Goal: Information Seeking & Learning: Learn about a topic

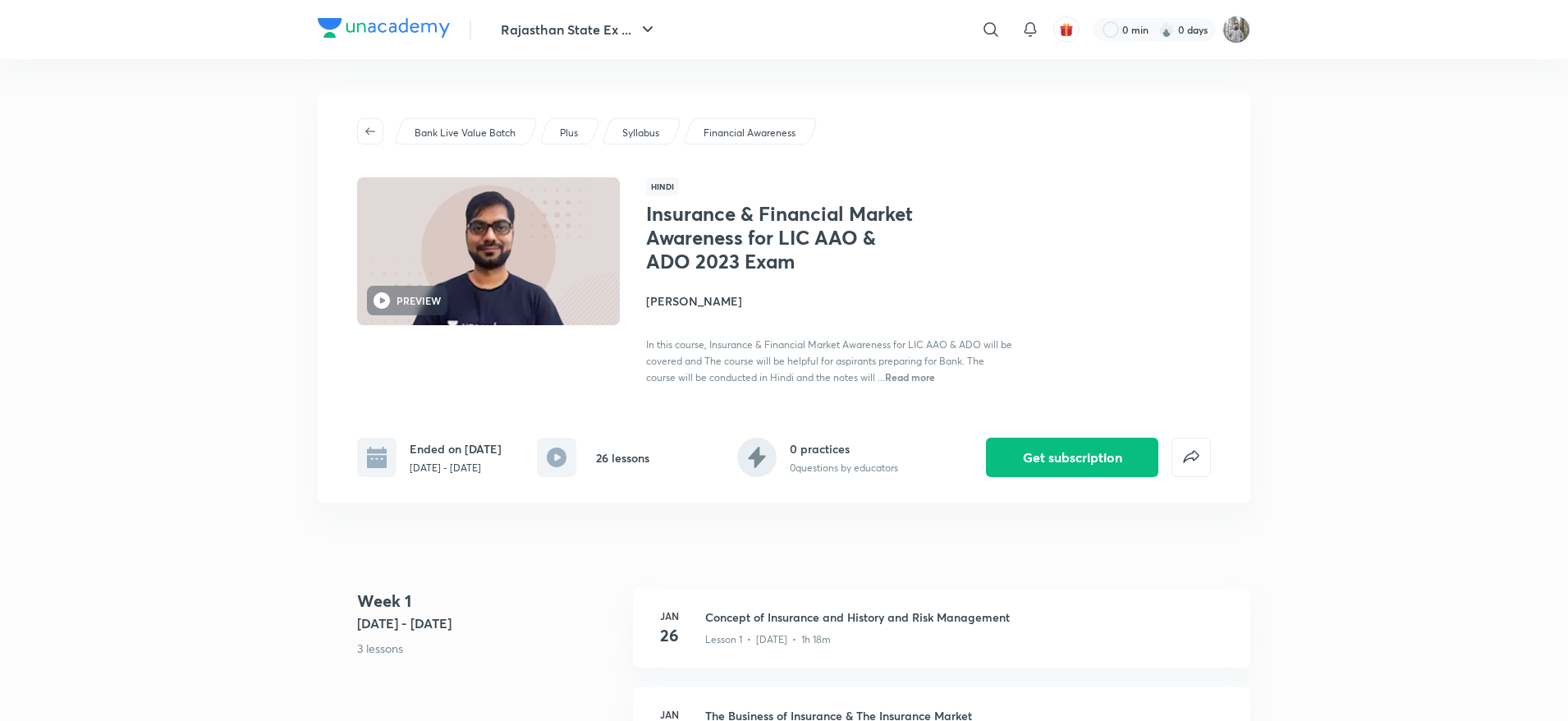
click at [1128, 114] on div "Bank Live Value Batch Plus Syllabus Financial Awareness PREVIEW Hindi Insurance…" at bounding box center [784, 297] width 932 height 411
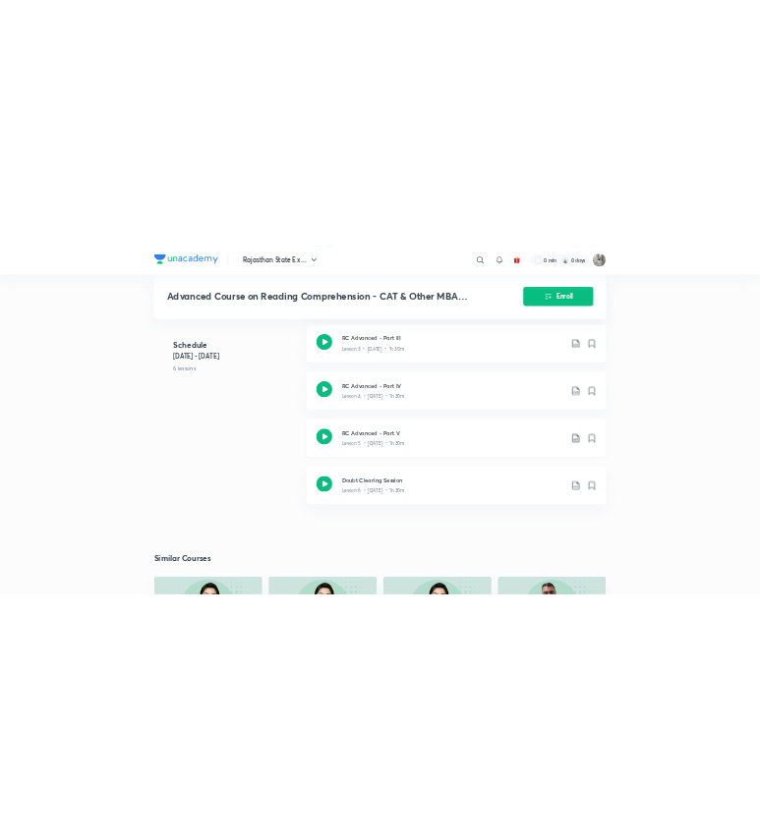
scroll to position [772, 0]
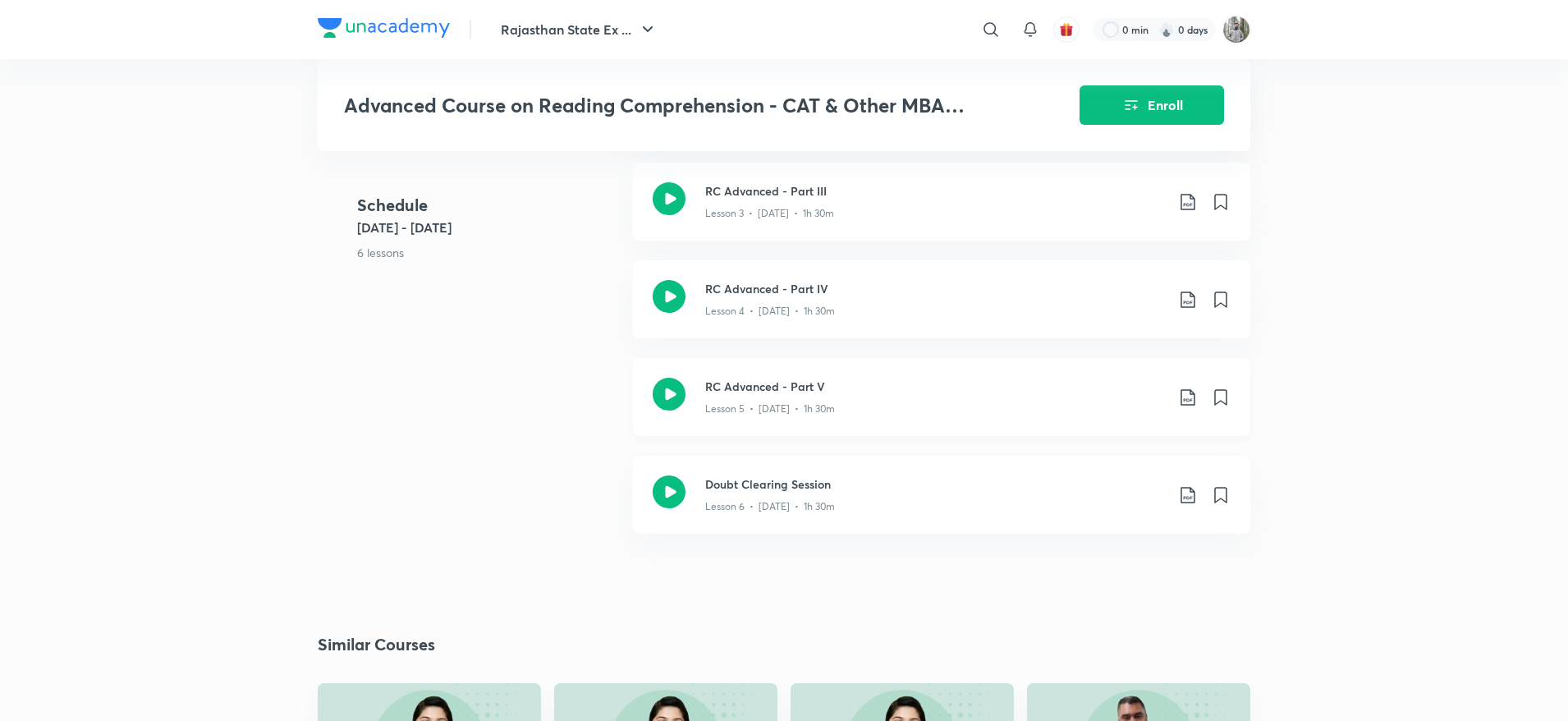
click at [774, 378] on div "RC Advanced - Part V Lesson 5 • May 26 • 1h 30m" at bounding box center [941, 396] width 617 height 78
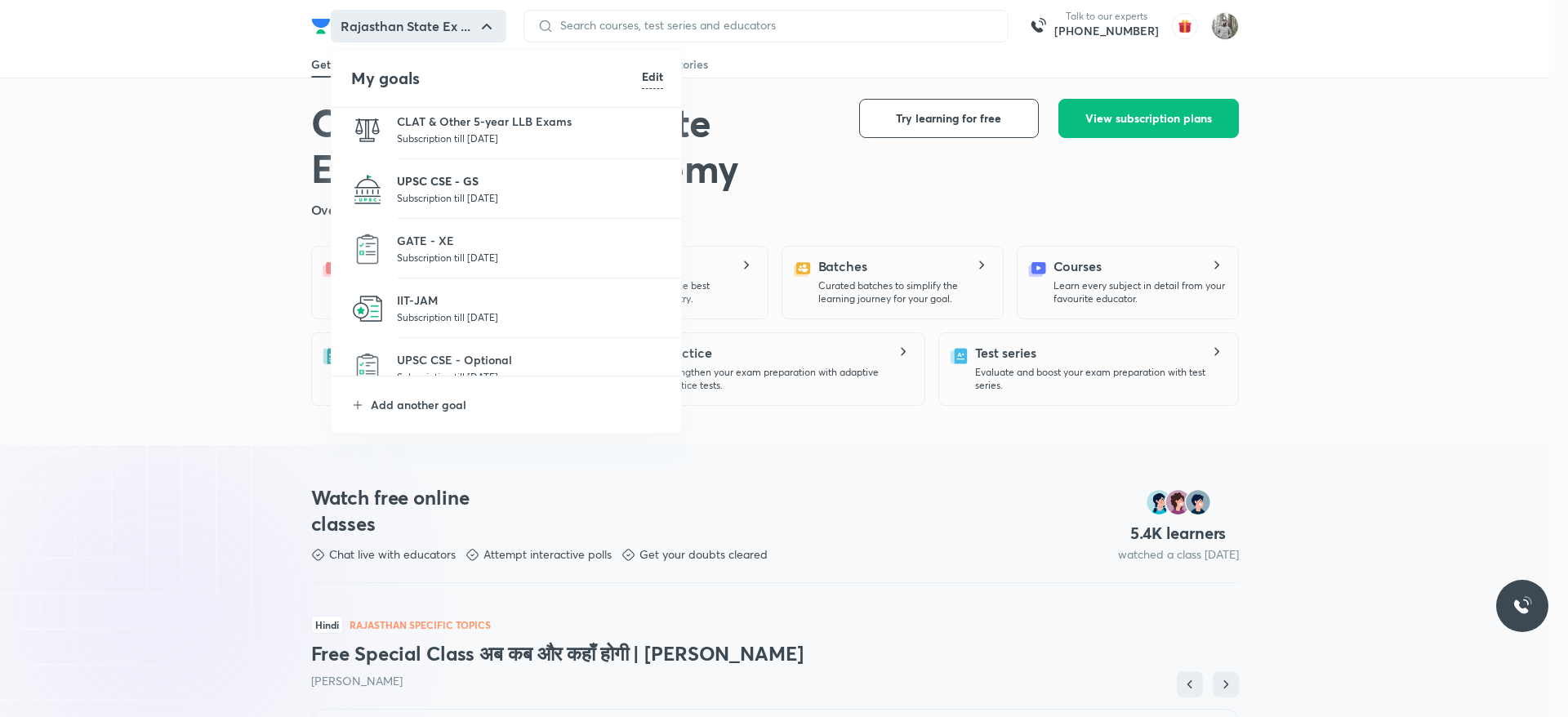
click at [447, 184] on p "UPSC CSE - GS" at bounding box center [530, 180] width 266 height 17
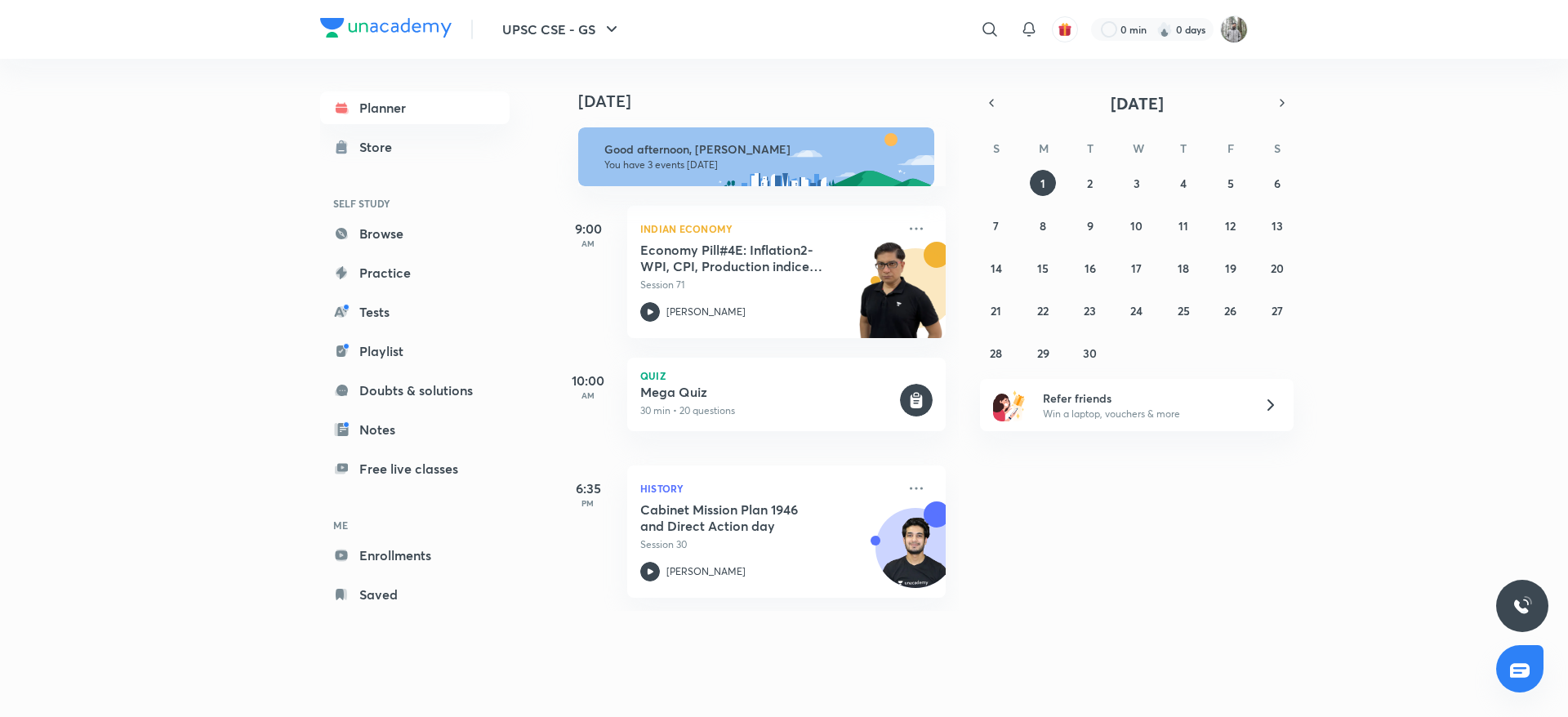
click at [80, 398] on div "UPSC CSE - GS ​ 0 min 0 days Planner Store SELF STUDY Browse Practice Tests Pla…" at bounding box center [784, 358] width 1568 height 717
click at [121, 522] on div "UPSC CSE - GS ​ 0 min 0 days Planner Store SELF STUDY Browse Practice Tests Pla…" at bounding box center [784, 358] width 1568 height 717
